Goal: Navigation & Orientation: Find specific page/section

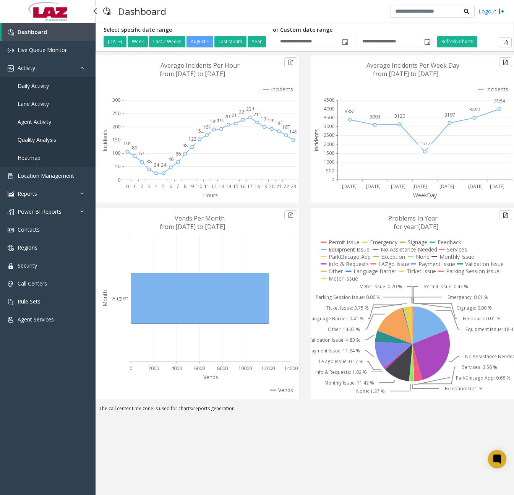
click at [50, 86] on link "Daily Activity" at bounding box center [47, 86] width 95 height 18
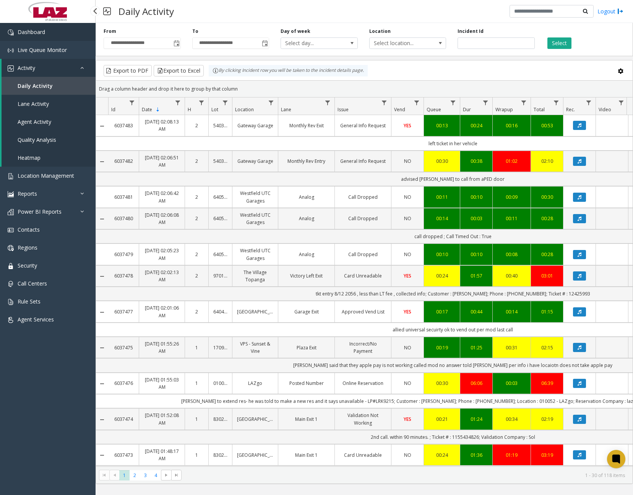
click at [62, 34] on link "Dashboard" at bounding box center [47, 32] width 95 height 18
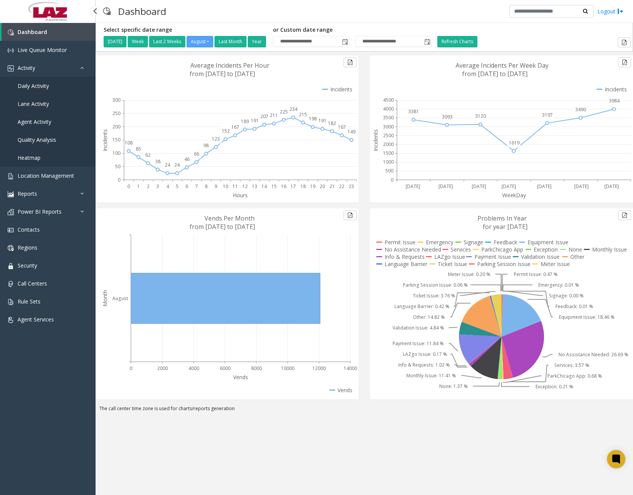
click at [45, 84] on span "Daily Activity" at bounding box center [33, 85] width 31 height 7
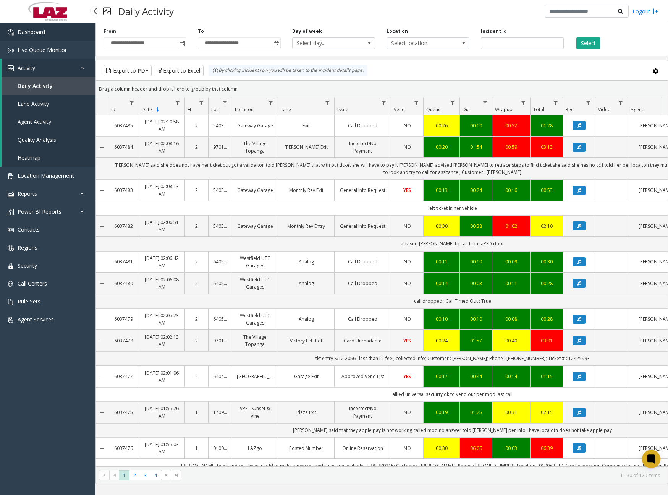
click at [32, 32] on span "Dashboard" at bounding box center [32, 31] width 28 height 7
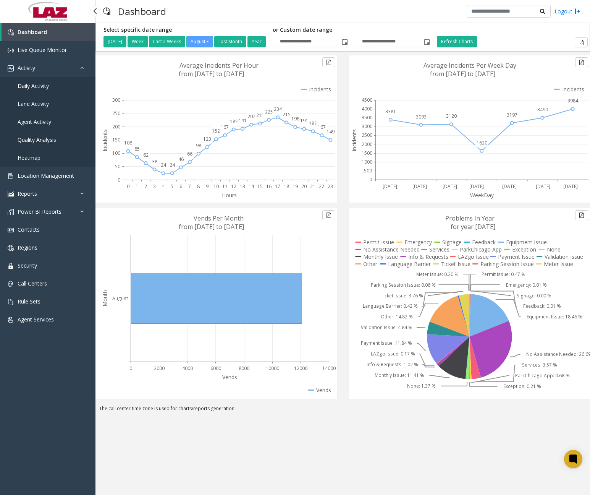
click at [35, 84] on span "Daily Activity" at bounding box center [33, 85] width 31 height 7
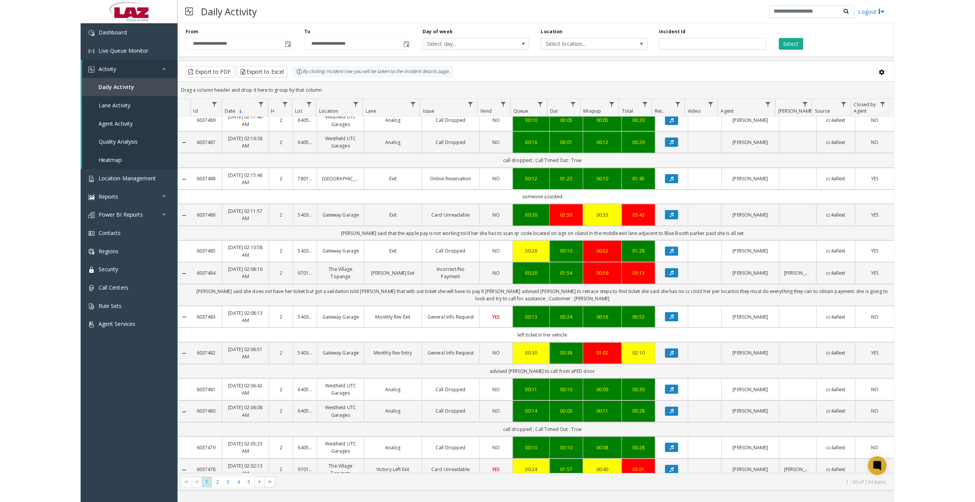
scroll to position [382, 0]
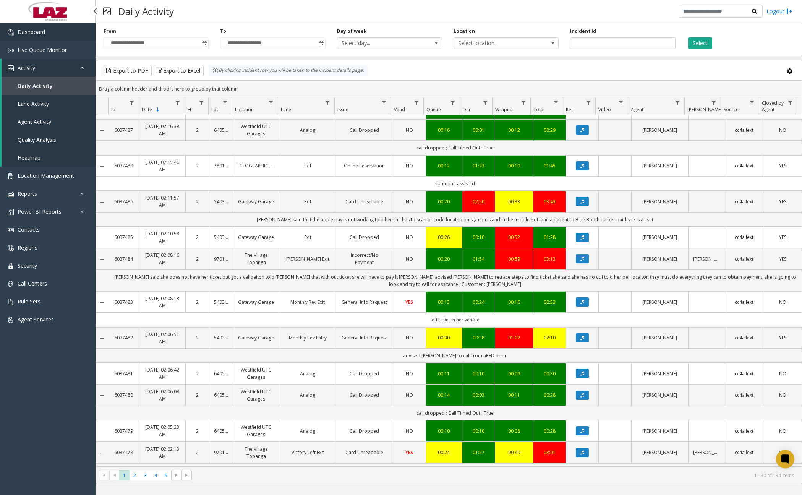
click at [61, 35] on link "Dashboard" at bounding box center [47, 32] width 95 height 18
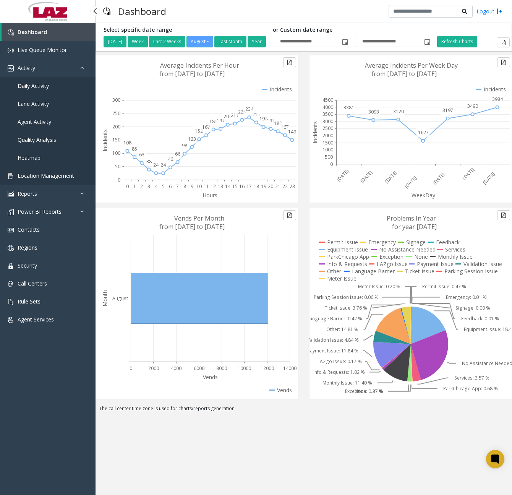
click at [42, 178] on span "Location Management" at bounding box center [46, 175] width 57 height 7
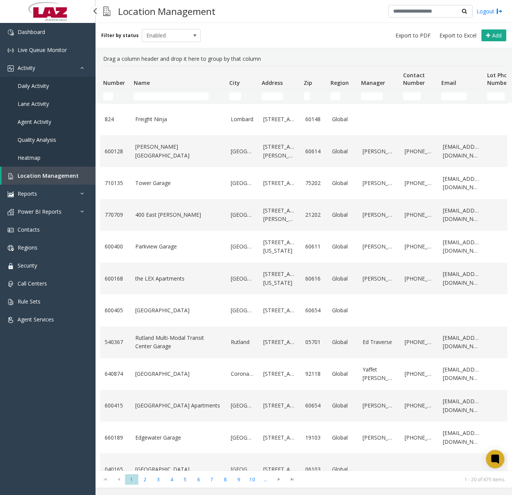
click at [44, 84] on span "Daily Activity" at bounding box center [33, 85] width 31 height 7
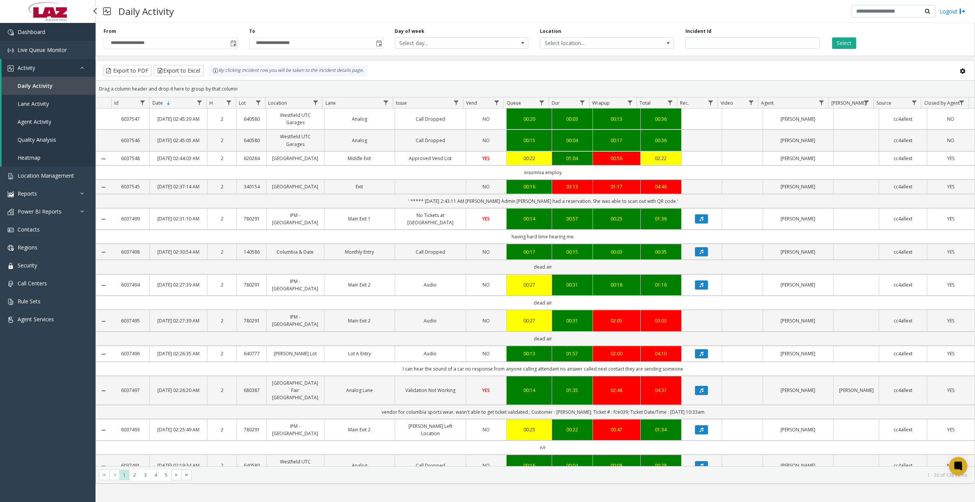
click at [61, 37] on link "Dashboard" at bounding box center [47, 32] width 95 height 18
